Goal: Register for event/course

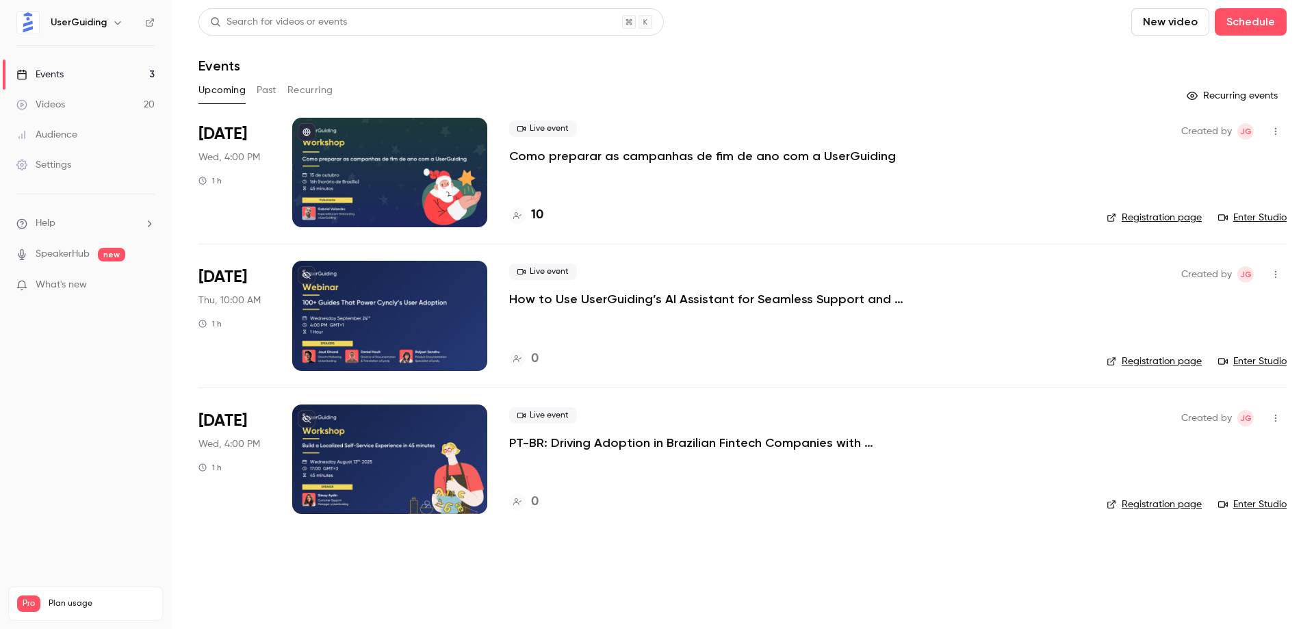
click at [799, 165] on div "Live event Como preparar as campanhas de fim de ano com a UserGuiding 10" at bounding box center [797, 173] width 576 height 110
click at [866, 152] on p "Como preparar as campanhas de fim de ano com a UserGuiding" at bounding box center [702, 156] width 387 height 16
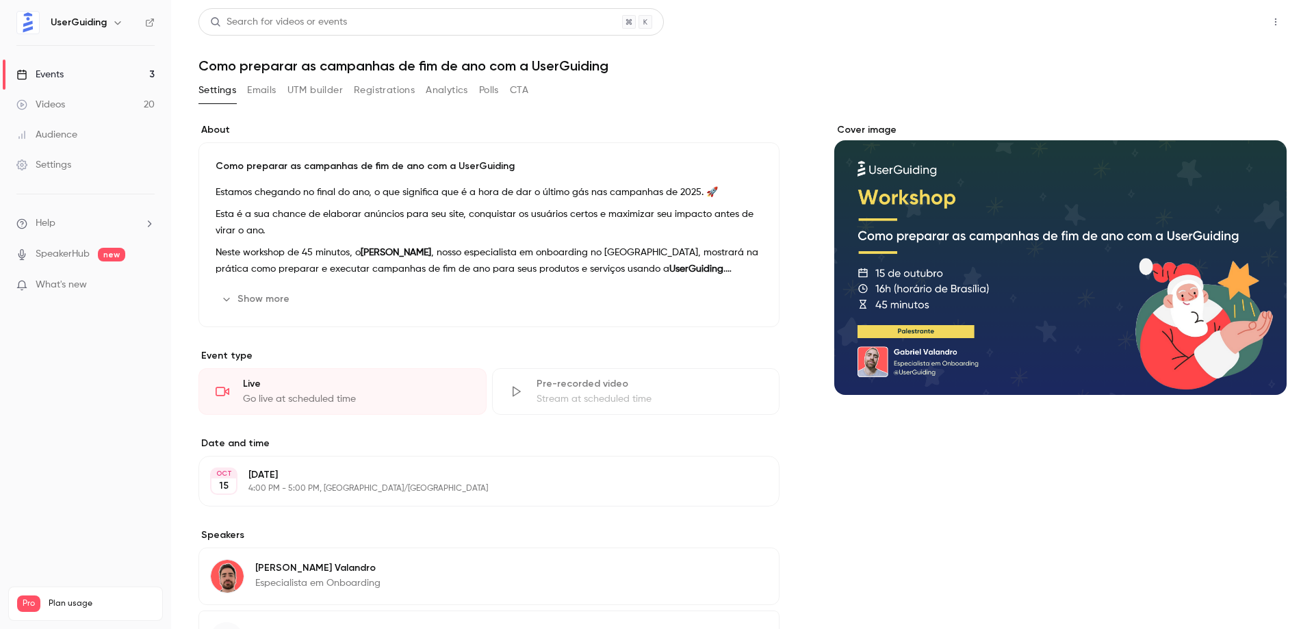
click at [1234, 15] on button "Share" at bounding box center [1227, 21] width 54 height 27
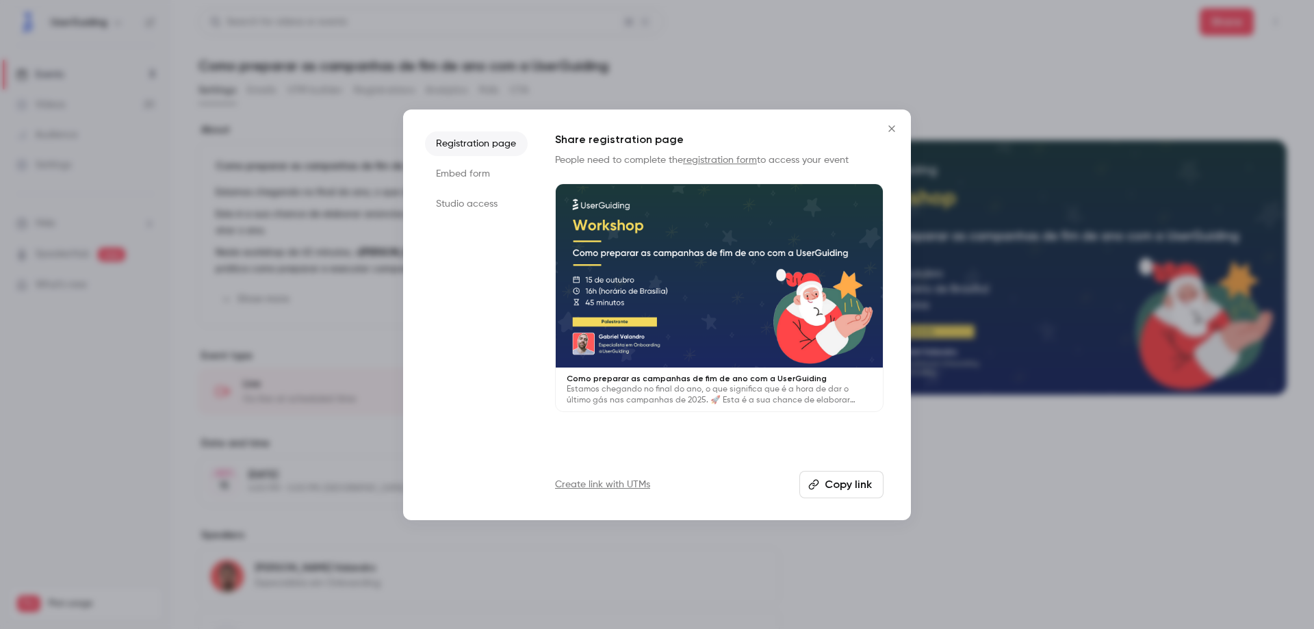
click at [817, 483] on icon "button" at bounding box center [813, 484] width 11 height 11
click at [890, 125] on icon "Close" at bounding box center [892, 128] width 16 height 11
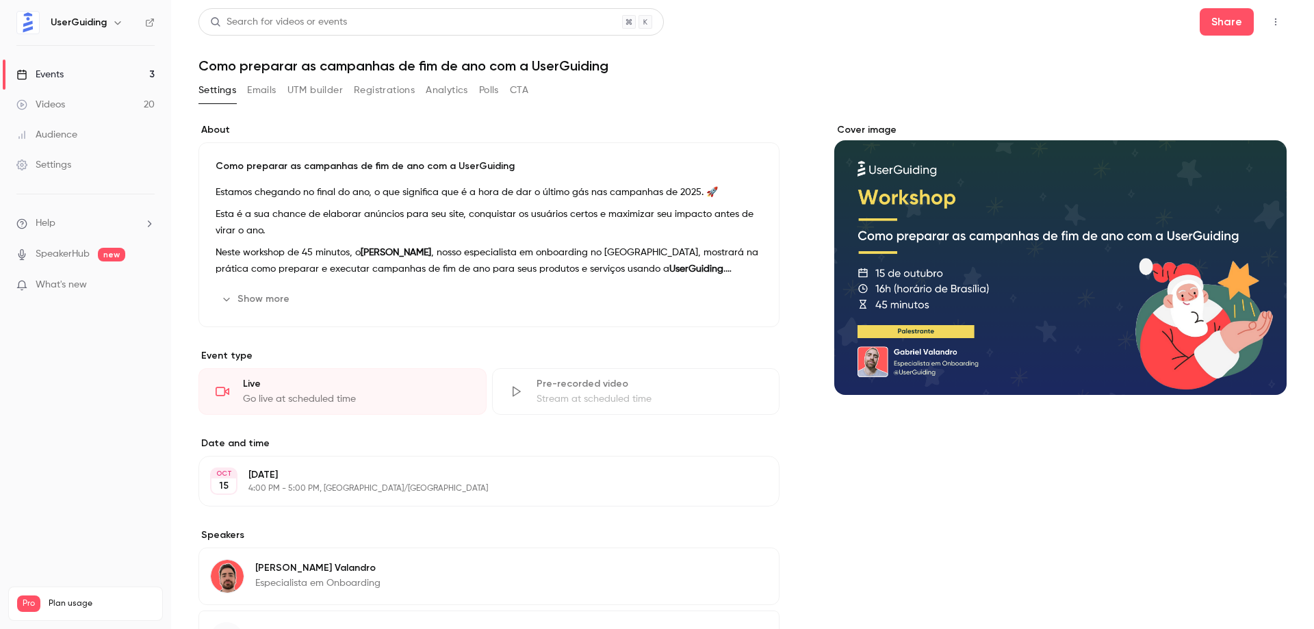
click at [266, 159] on div "Como preparar as campanhas de fim de ano com a UserGuiding Estamos chegando no …" at bounding box center [488, 234] width 581 height 185
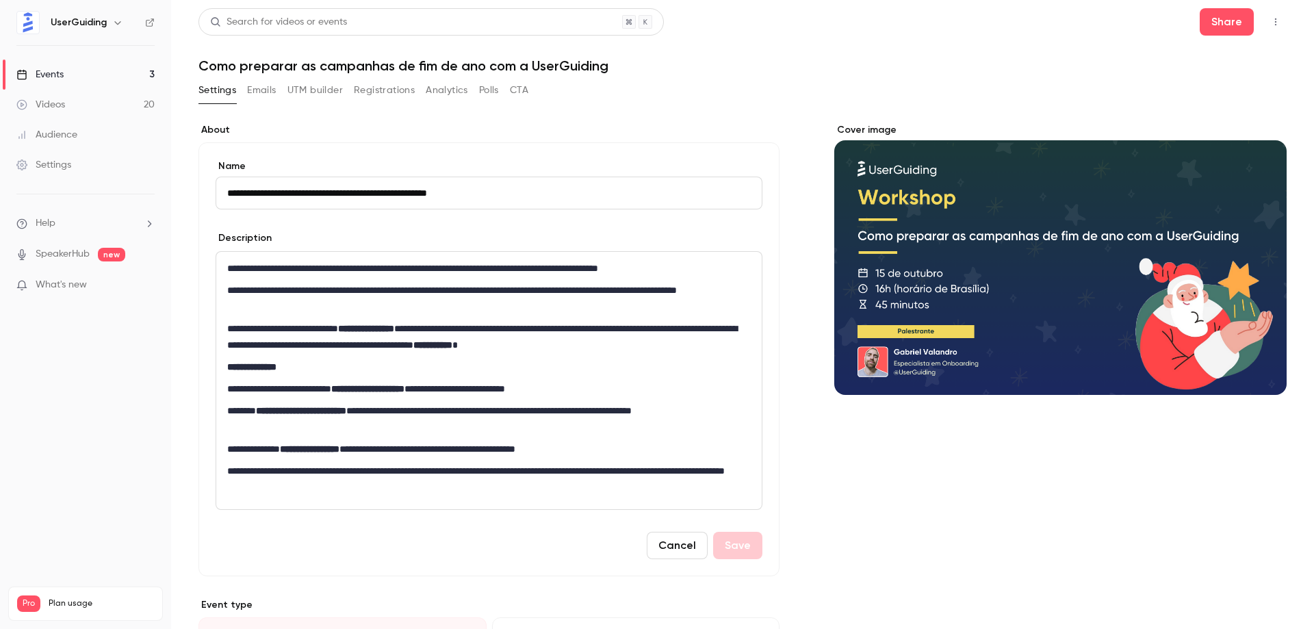
click at [292, 198] on input "**********" at bounding box center [489, 193] width 547 height 33
click at [674, 548] on button "Cancel" at bounding box center [677, 545] width 61 height 27
